Goal: Transaction & Acquisition: Book appointment/travel/reservation

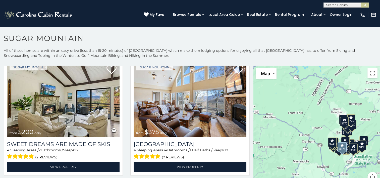
scroll to position [265, 0]
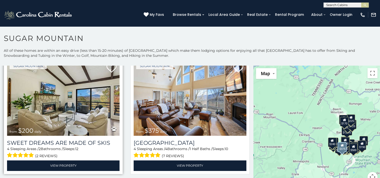
click at [27, 103] on img at bounding box center [63, 97] width 112 height 75
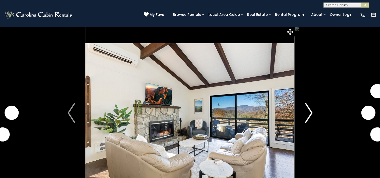
click at [309, 111] on img "Next" at bounding box center [309, 113] width 8 height 20
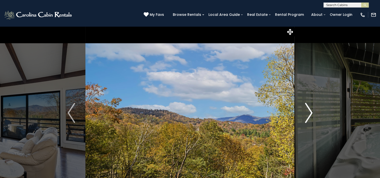
click at [309, 111] on img "Next" at bounding box center [309, 113] width 8 height 20
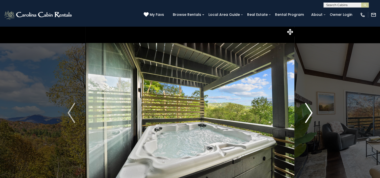
click at [309, 111] on img "Next" at bounding box center [309, 113] width 8 height 20
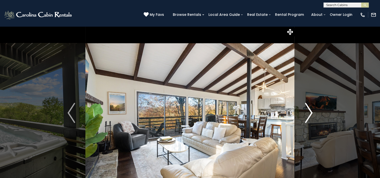
click at [309, 111] on img "Next" at bounding box center [309, 113] width 8 height 20
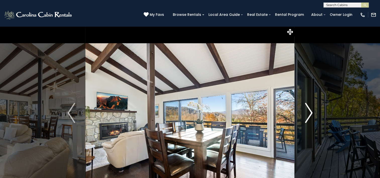
click at [309, 111] on img "Next" at bounding box center [309, 113] width 8 height 20
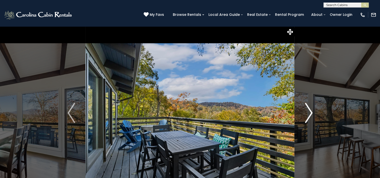
click at [309, 111] on img "Next" at bounding box center [309, 113] width 8 height 20
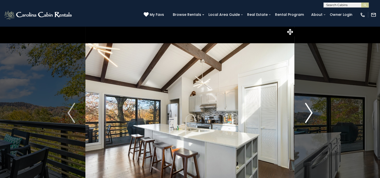
click at [309, 111] on img "Next" at bounding box center [309, 113] width 8 height 20
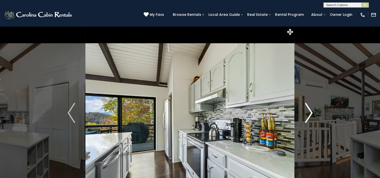
click at [309, 111] on img "Next" at bounding box center [309, 113] width 8 height 20
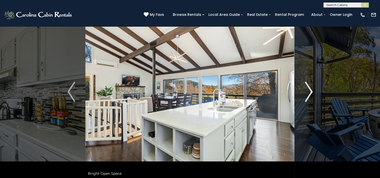
scroll to position [20, 0]
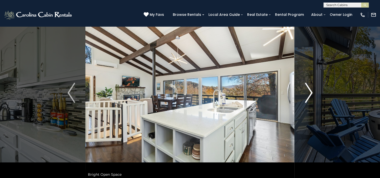
click at [311, 86] on img "Next" at bounding box center [309, 93] width 8 height 20
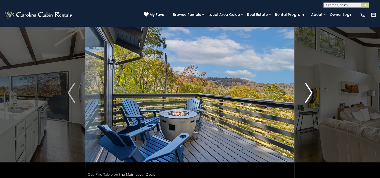
click at [311, 86] on img "Next" at bounding box center [309, 93] width 8 height 20
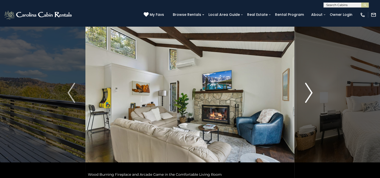
click at [311, 86] on img "Next" at bounding box center [309, 93] width 8 height 20
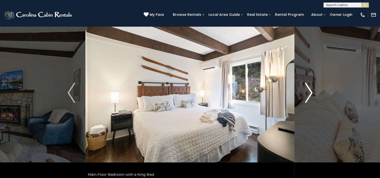
click at [311, 86] on img "Next" at bounding box center [309, 93] width 8 height 20
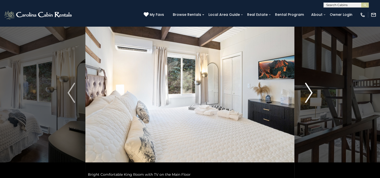
click at [311, 86] on img "Next" at bounding box center [309, 93] width 8 height 20
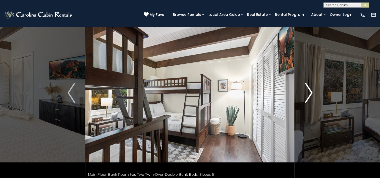
click at [311, 86] on img "Next" at bounding box center [309, 93] width 8 height 20
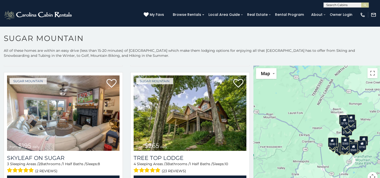
scroll to position [382, 0]
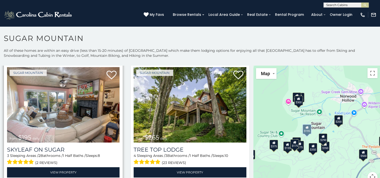
click at [60, 104] on img at bounding box center [63, 104] width 112 height 75
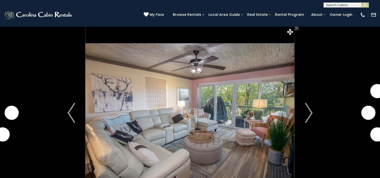
click at [300, 111] on button "Next" at bounding box center [308, 112] width 28 height 173
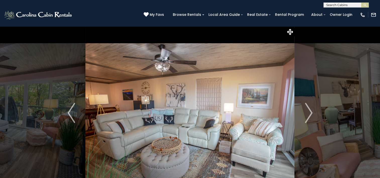
click at [300, 111] on button "Next" at bounding box center [308, 112] width 28 height 173
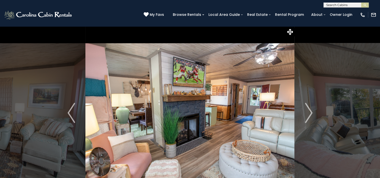
click at [300, 111] on button "Next" at bounding box center [308, 112] width 28 height 173
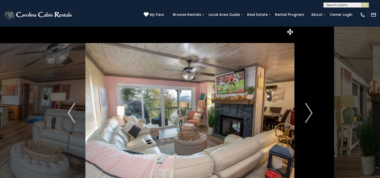
click at [300, 111] on button "Next" at bounding box center [308, 112] width 28 height 173
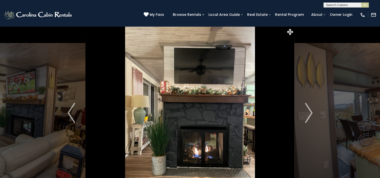
click at [300, 111] on button "Next" at bounding box center [308, 112] width 28 height 173
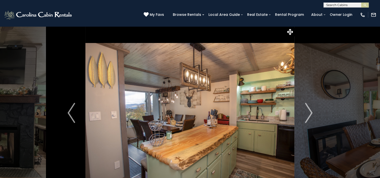
click at [300, 111] on button "Next" at bounding box center [308, 112] width 28 height 173
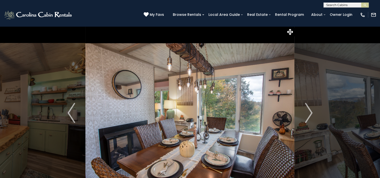
click at [300, 111] on button "Next" at bounding box center [308, 112] width 28 height 173
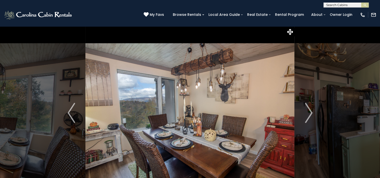
click at [300, 111] on button "Next" at bounding box center [308, 112] width 28 height 173
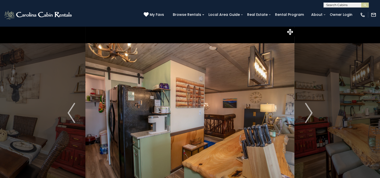
click at [300, 111] on button "Next" at bounding box center [308, 112] width 28 height 173
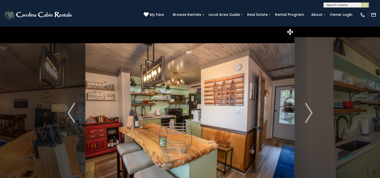
click at [300, 111] on button "Next" at bounding box center [308, 112] width 28 height 173
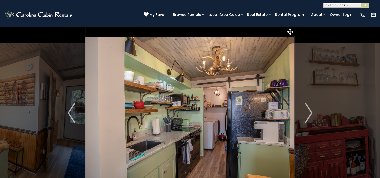
click at [300, 111] on button "Next" at bounding box center [308, 112] width 28 height 173
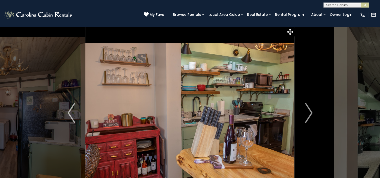
click at [300, 111] on button "Next" at bounding box center [308, 112] width 28 height 173
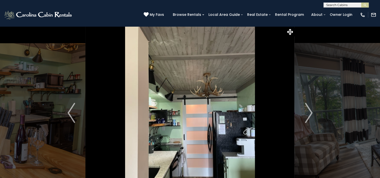
click at [300, 111] on button "Next" at bounding box center [308, 112] width 28 height 173
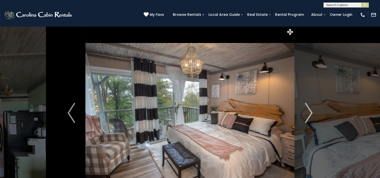
click at [300, 111] on button "Next" at bounding box center [308, 112] width 28 height 173
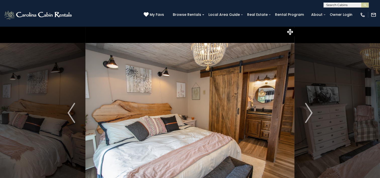
click at [300, 111] on button "Next" at bounding box center [308, 112] width 28 height 173
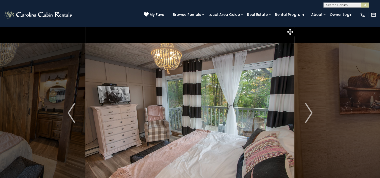
click at [300, 111] on button "Next" at bounding box center [308, 112] width 28 height 173
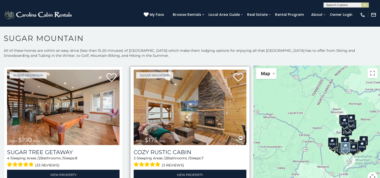
scroll to position [502, 0]
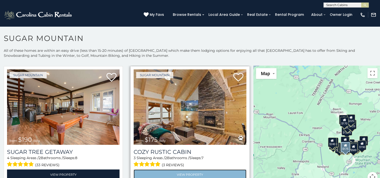
click at [180, 169] on link "View Property" at bounding box center [190, 174] width 112 height 10
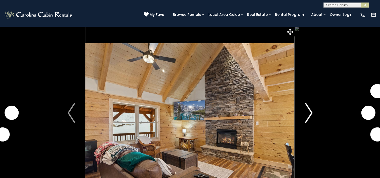
click at [309, 114] on img "Next" at bounding box center [309, 113] width 8 height 20
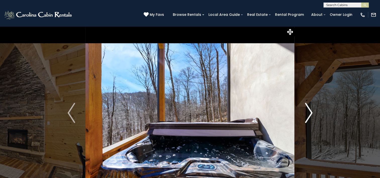
click at [309, 114] on img "Next" at bounding box center [309, 113] width 8 height 20
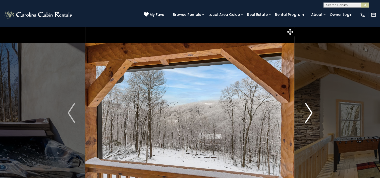
click at [309, 114] on img "Next" at bounding box center [309, 113] width 8 height 20
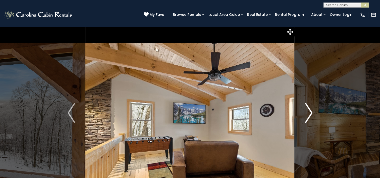
click at [309, 114] on img "Next" at bounding box center [309, 113] width 8 height 20
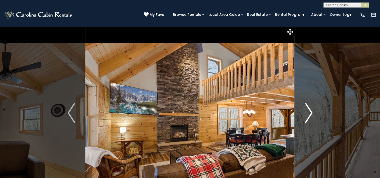
click at [309, 114] on img "Next" at bounding box center [309, 113] width 8 height 20
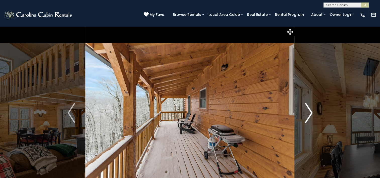
click at [309, 114] on img "Next" at bounding box center [309, 113] width 8 height 20
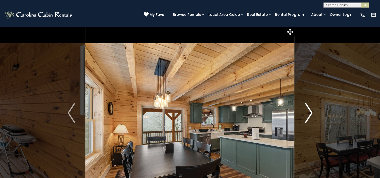
click at [309, 114] on img "Next" at bounding box center [309, 113] width 8 height 20
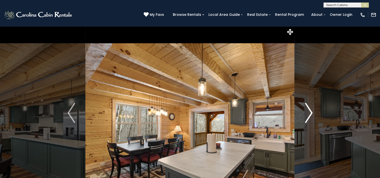
click at [309, 114] on img "Next" at bounding box center [309, 113] width 8 height 20
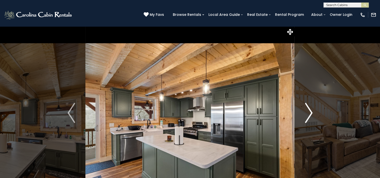
click at [309, 114] on img "Next" at bounding box center [309, 113] width 8 height 20
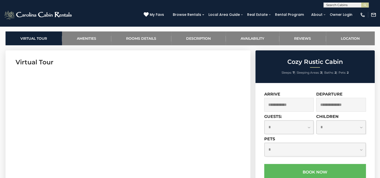
scroll to position [234, 0]
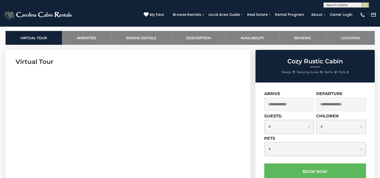
click at [296, 106] on input "text" at bounding box center [289, 104] width 50 height 14
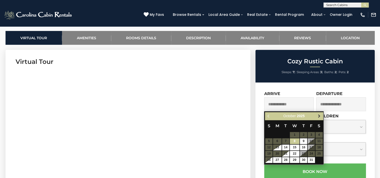
click at [320, 116] on span "Next" at bounding box center [319, 116] width 4 height 4
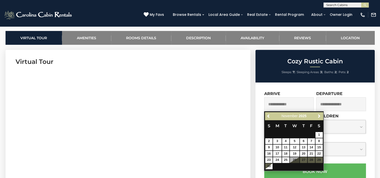
click at [310, 160] on table "S M T W T F S 1 2 3 4 5 6 7 8 9 10 11 12 13 14 15 16 17 18 19 20 21 22 23 24 25…" at bounding box center [294, 144] width 58 height 49
